Goal: Use online tool/utility: Utilize a website feature to perform a specific function

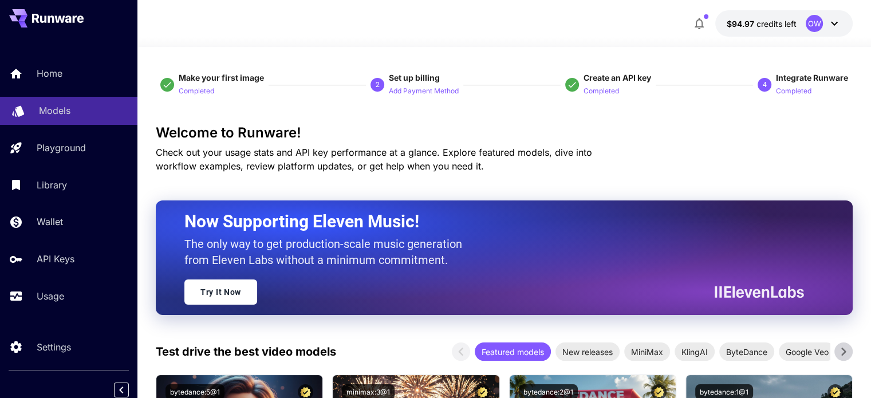
click at [95, 115] on div "Models" at bounding box center [83, 111] width 89 height 14
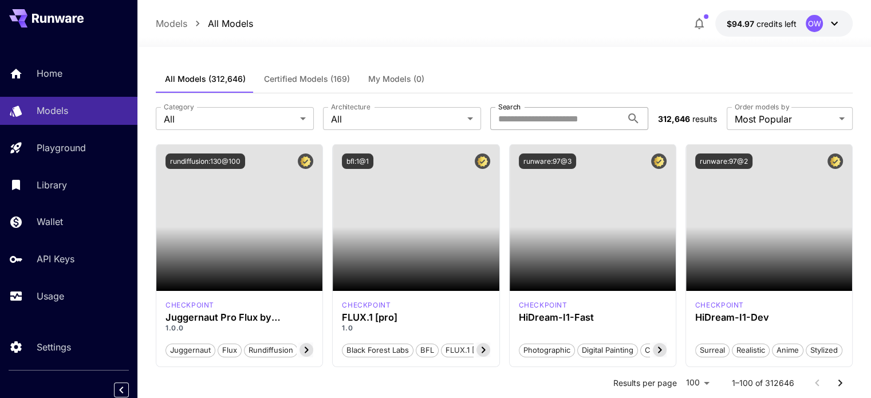
click at [581, 120] on input "Search" at bounding box center [556, 118] width 132 height 23
paste input "**********"
type input "**********"
click at [573, 78] on div "All Models (312,646) Certified Models (169) My Models (0)" at bounding box center [504, 79] width 697 height 28
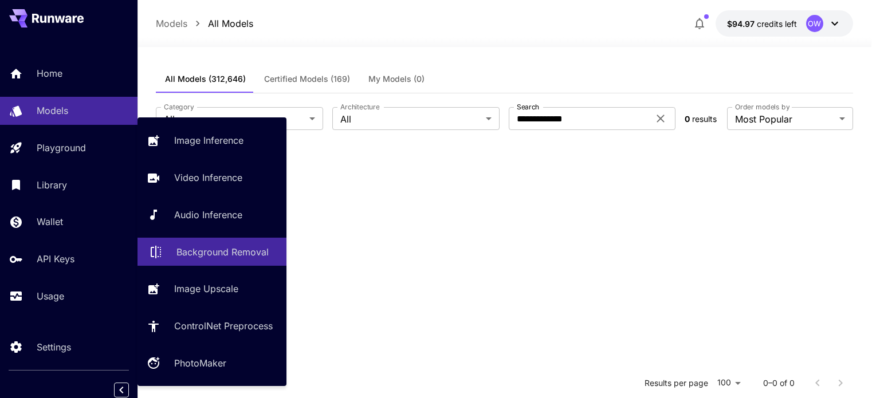
click at [241, 255] on p "Background Removal" at bounding box center [222, 252] width 92 height 14
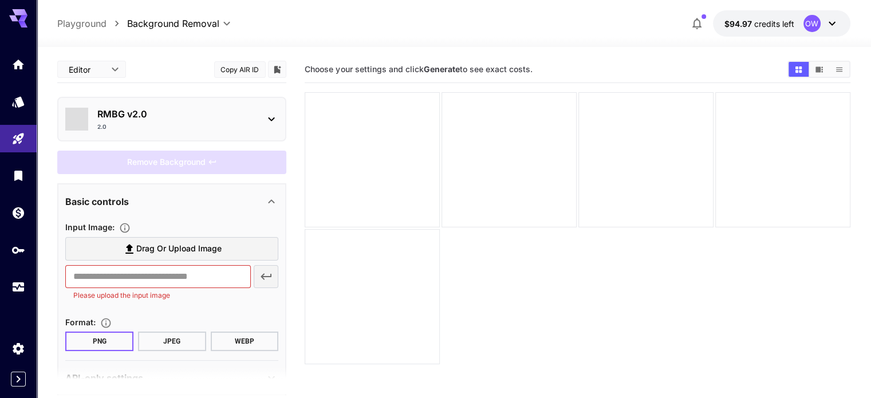
click at [240, 107] on p "RMBG v2.0" at bounding box center [176, 114] width 158 height 14
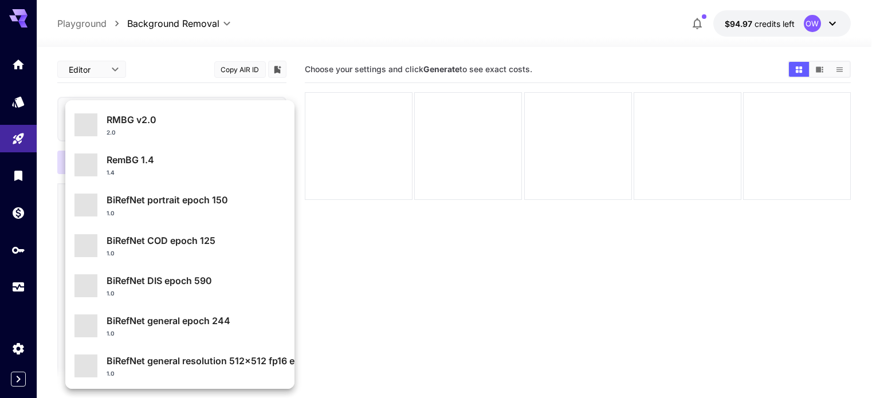
click at [236, 129] on div "2.0" at bounding box center [196, 132] width 179 height 9
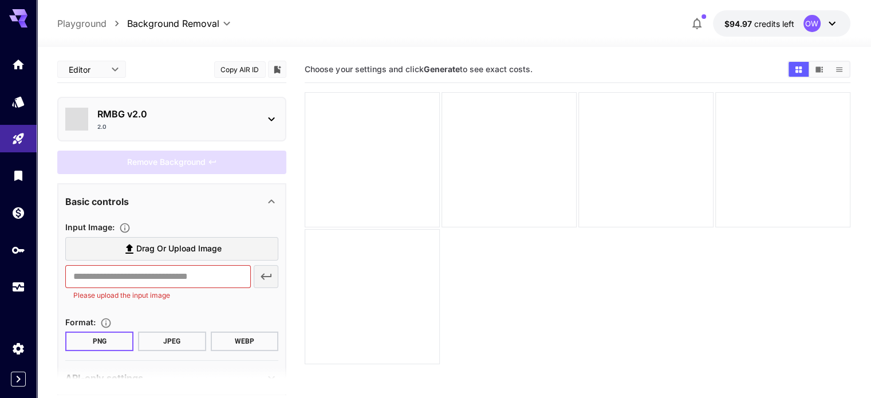
click at [248, 72] on button "Copy AIR ID" at bounding box center [240, 69] width 52 height 17
click at [248, 113] on p "RMBG v2.0" at bounding box center [176, 114] width 158 height 14
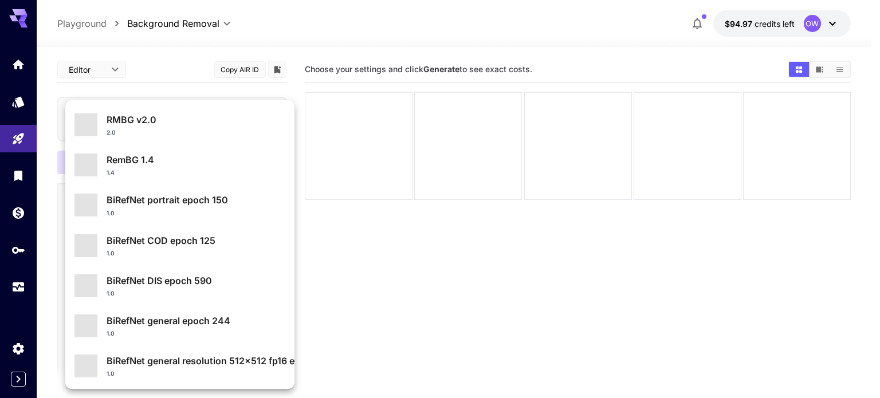
click at [222, 169] on div "1.4" at bounding box center [196, 172] width 179 height 9
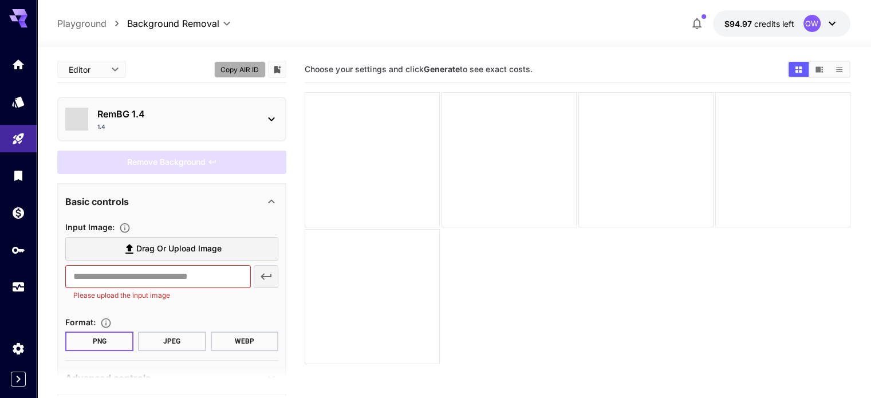
click at [250, 70] on button "Copy AIR ID" at bounding box center [240, 69] width 52 height 17
click at [196, 132] on div "RemBG 1.4 1.4" at bounding box center [171, 118] width 213 height 33
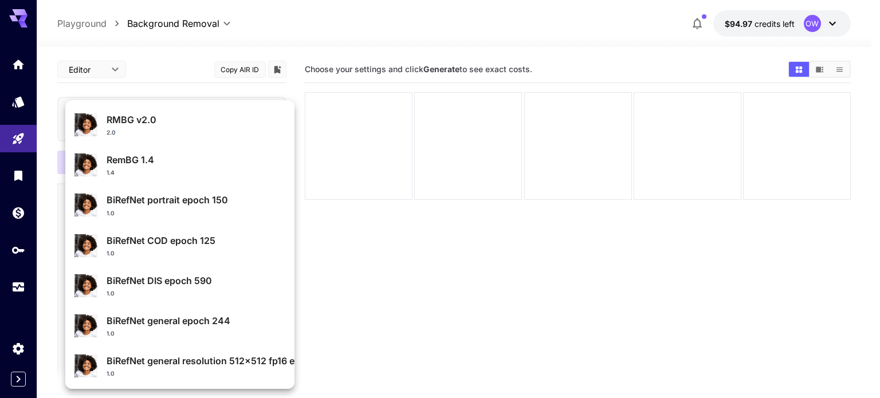
click at [391, 153] on div at bounding box center [440, 199] width 880 height 398
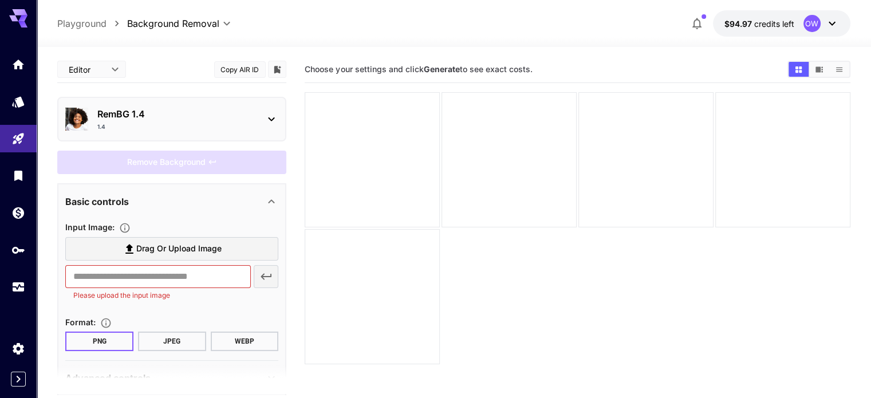
drag, startPoint x: 289, startPoint y: 112, endPoint x: 277, endPoint y: 112, distance: 12.6
click at [288, 112] on main "Editor **** ​ Copy AIR ID RemBG 1.4 1.4 Remove Background Basic controls Input …" at bounding box center [453, 259] width 792 height 407
click at [277, 112] on icon at bounding box center [272, 119] width 14 height 14
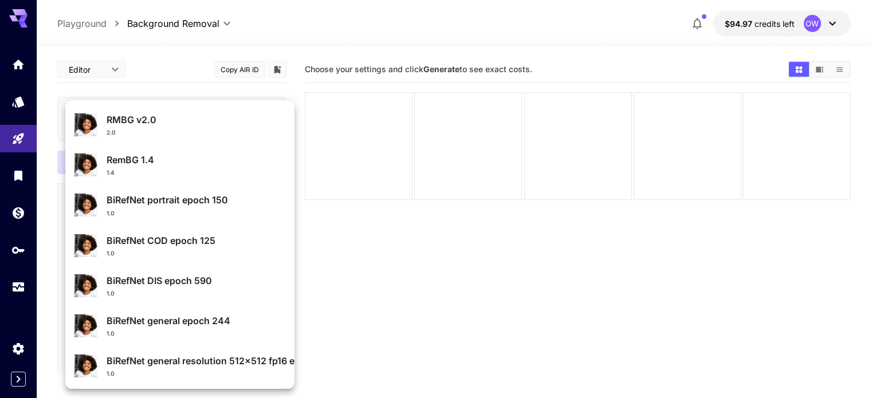
click at [472, 190] on div at bounding box center [440, 199] width 880 height 398
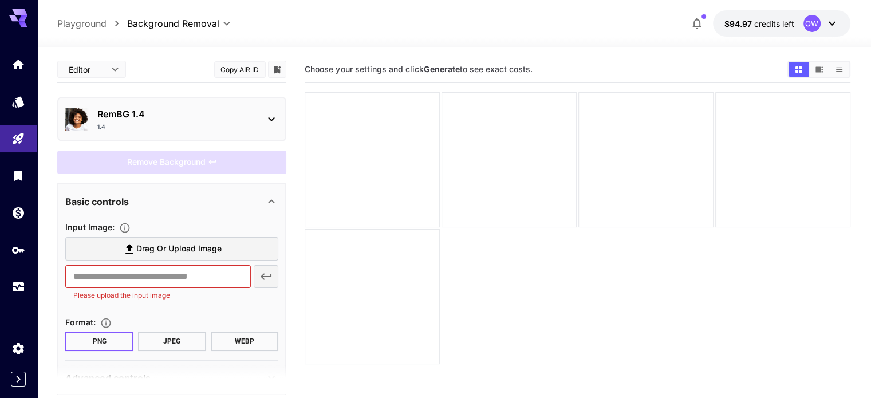
click at [172, 121] on div "RemBG 1.4 1.4" at bounding box center [176, 119] width 158 height 24
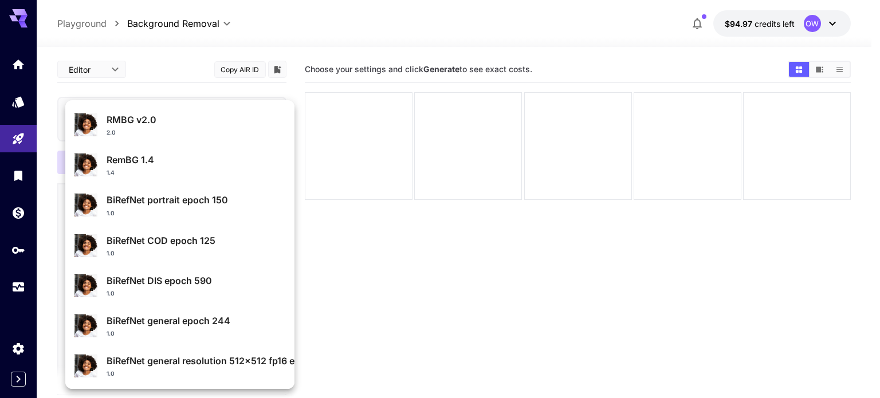
click at [465, 239] on div at bounding box center [440, 199] width 880 height 398
